Goal: Entertainment & Leisure: Consume media (video, audio)

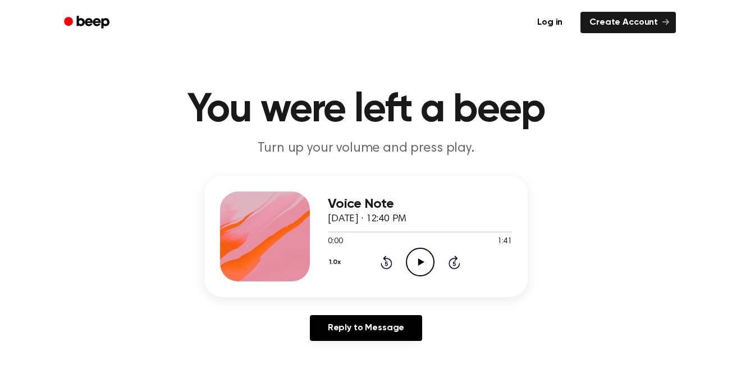
click at [410, 268] on icon "Play Audio" at bounding box center [420, 261] width 29 height 29
drag, startPoint x: 410, startPoint y: 268, endPoint x: 392, endPoint y: 263, distance: 18.5
click at [392, 263] on div "1.0x Rewind 5 seconds Pause Audio Skip 5 seconds" at bounding box center [420, 261] width 184 height 29
click at [393, 265] on div "1.0x Rewind 5 seconds Pause Audio Skip 5 seconds" at bounding box center [420, 261] width 184 height 29
click at [385, 262] on icon at bounding box center [385, 263] width 3 height 4
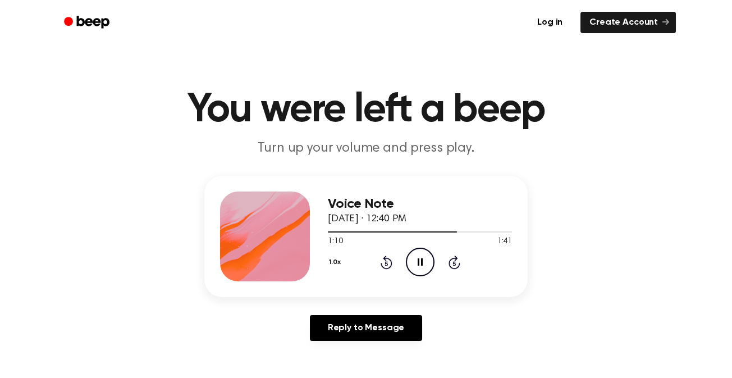
click at [385, 262] on icon at bounding box center [385, 263] width 3 height 4
click at [388, 264] on icon "Rewind 5 seconds" at bounding box center [386, 262] width 12 height 15
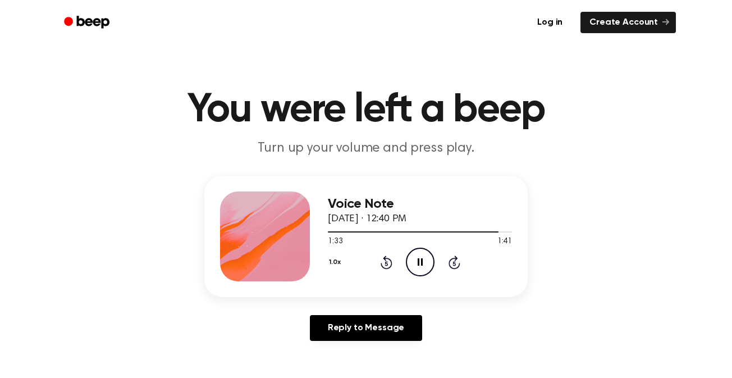
click at [388, 264] on icon "Rewind 5 seconds" at bounding box center [386, 262] width 12 height 15
click at [418, 268] on icon "Pause Audio" at bounding box center [420, 261] width 29 height 29
click at [419, 268] on icon "Play Audio" at bounding box center [420, 261] width 29 height 29
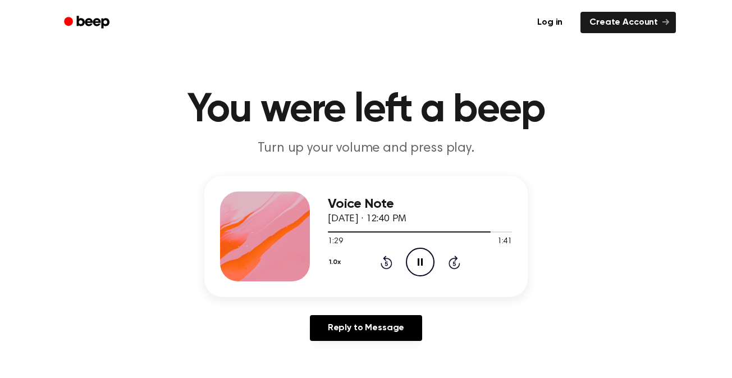
click at [419, 268] on icon "Pause Audio" at bounding box center [420, 261] width 29 height 29
click at [419, 268] on icon "Play Audio" at bounding box center [420, 261] width 29 height 29
click at [411, 256] on icon "Play Audio" at bounding box center [420, 261] width 29 height 29
click at [384, 262] on icon at bounding box center [385, 263] width 3 height 4
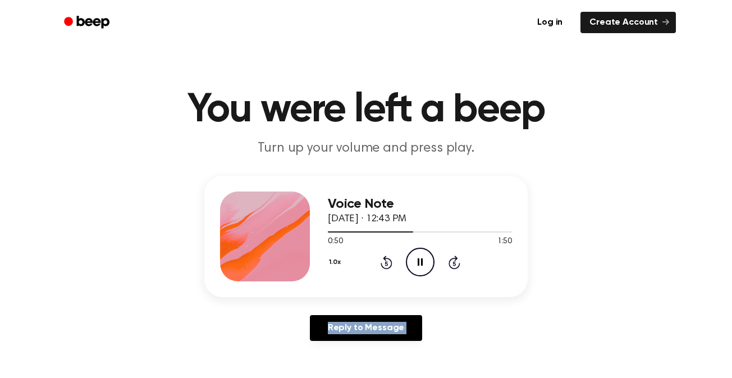
click at [384, 262] on icon "Rewind 5 seconds" at bounding box center [386, 262] width 12 height 15
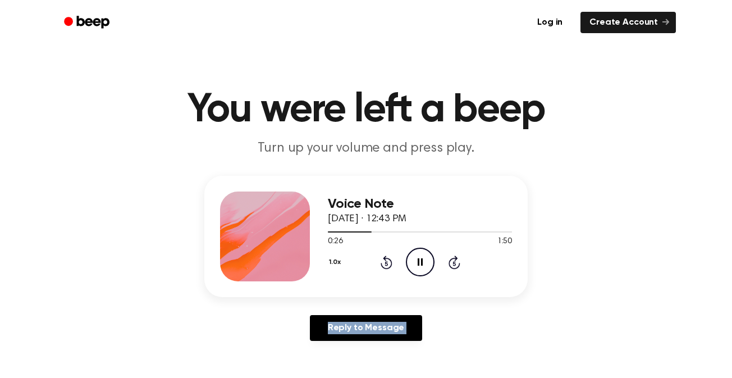
click at [384, 262] on icon "Rewind 5 seconds" at bounding box center [386, 262] width 12 height 15
drag, startPoint x: 384, startPoint y: 262, endPoint x: 423, endPoint y: 264, distance: 38.8
click at [423, 264] on icon "Pause Audio" at bounding box center [420, 261] width 29 height 29
click at [423, 264] on icon "Play Audio" at bounding box center [420, 261] width 29 height 29
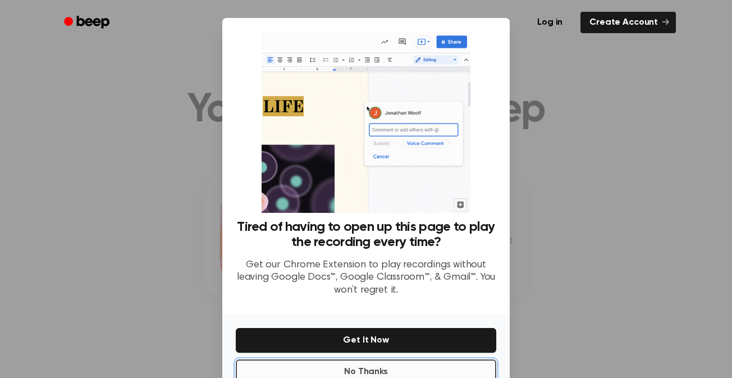
click at [340, 366] on button "No Thanks" at bounding box center [366, 371] width 260 height 25
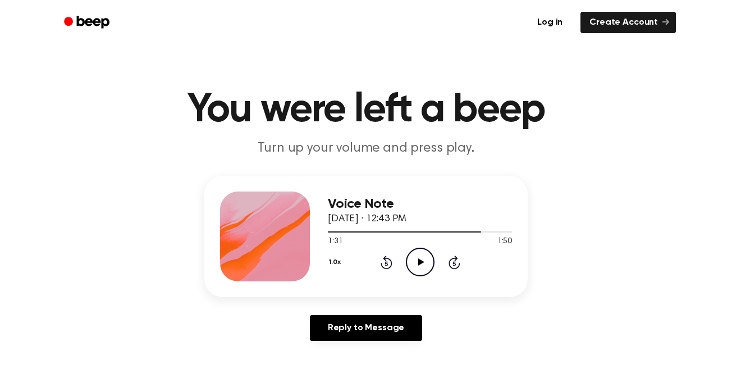
click at [422, 271] on icon "Play Audio" at bounding box center [420, 261] width 29 height 29
click at [416, 256] on icon "Play Audio" at bounding box center [420, 261] width 29 height 29
